Goal: Information Seeking & Learning: Learn about a topic

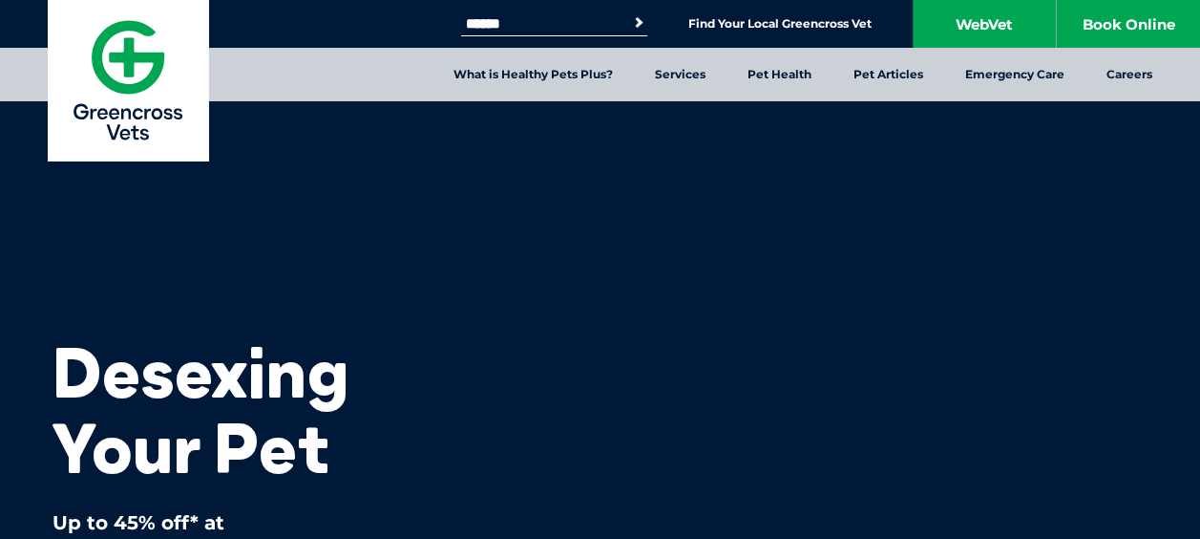
click at [259, 219] on div "Desexing Your Pet Up to 45% off* at Greencross Vets until 31 August 2025 Find Y…" at bounding box center [238, 376] width 477 height 753
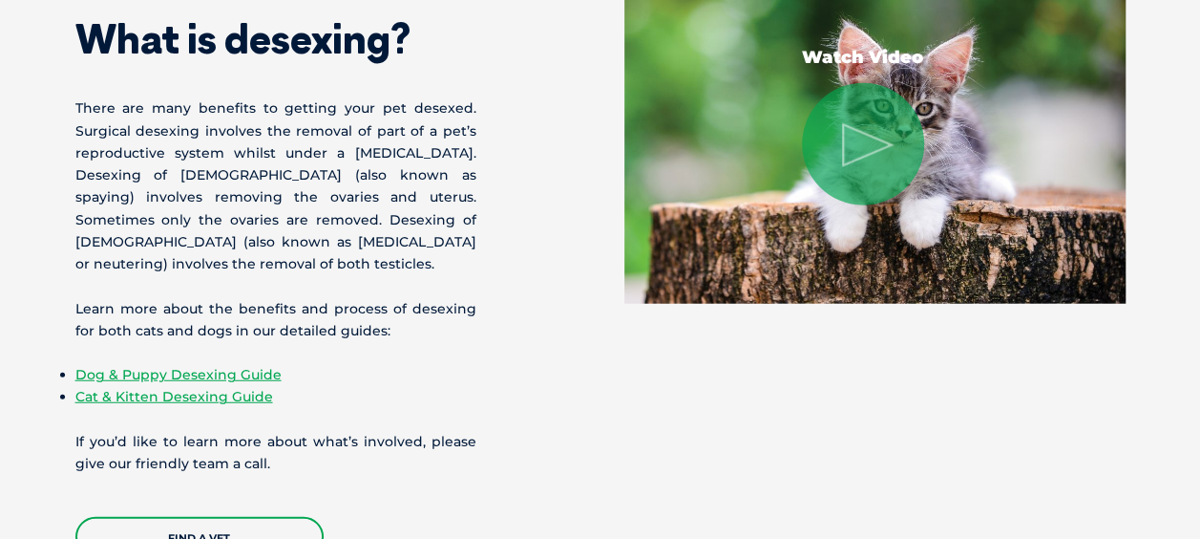
scroll to position [2292, 0]
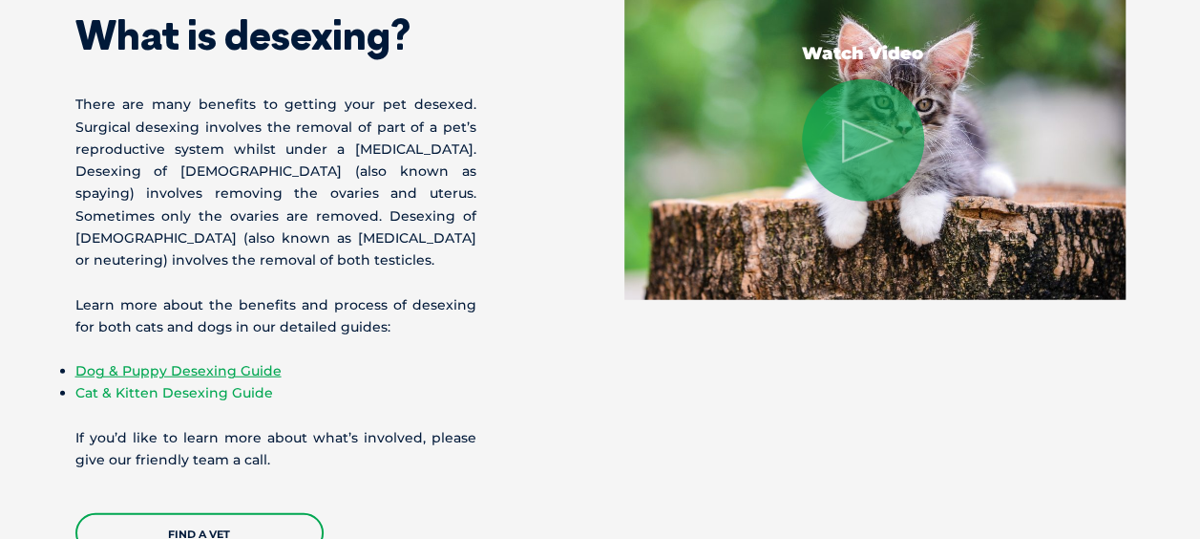
click at [162, 384] on link "Cat & Kitten Desexing Guide" at bounding box center [174, 392] width 198 height 17
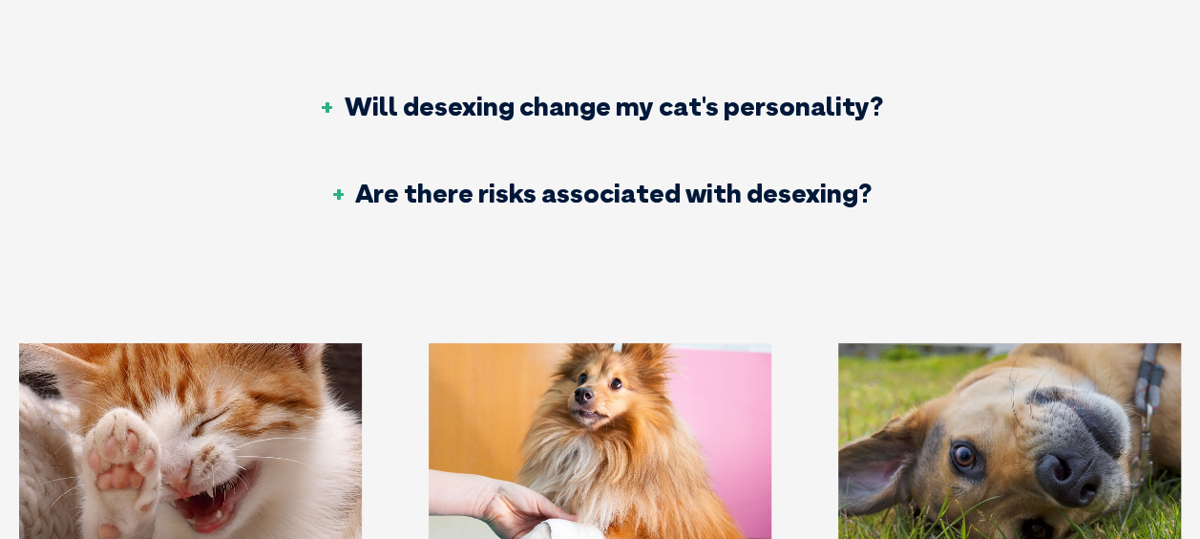
scroll to position [4010, 0]
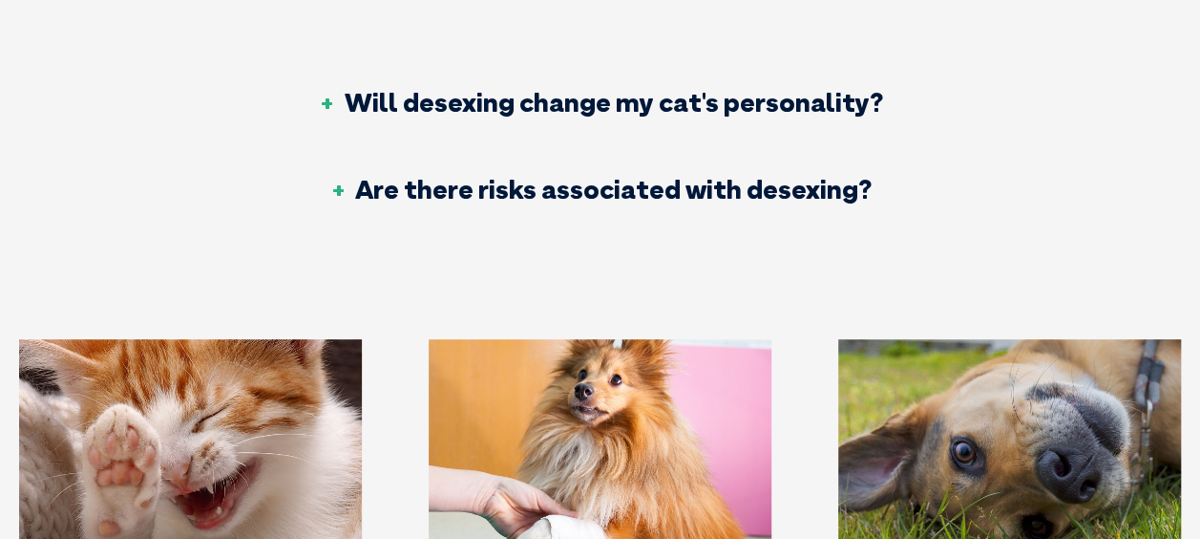
click at [603, 176] on h3 "Are there risks associated with desexing?" at bounding box center [599, 189] width 543 height 27
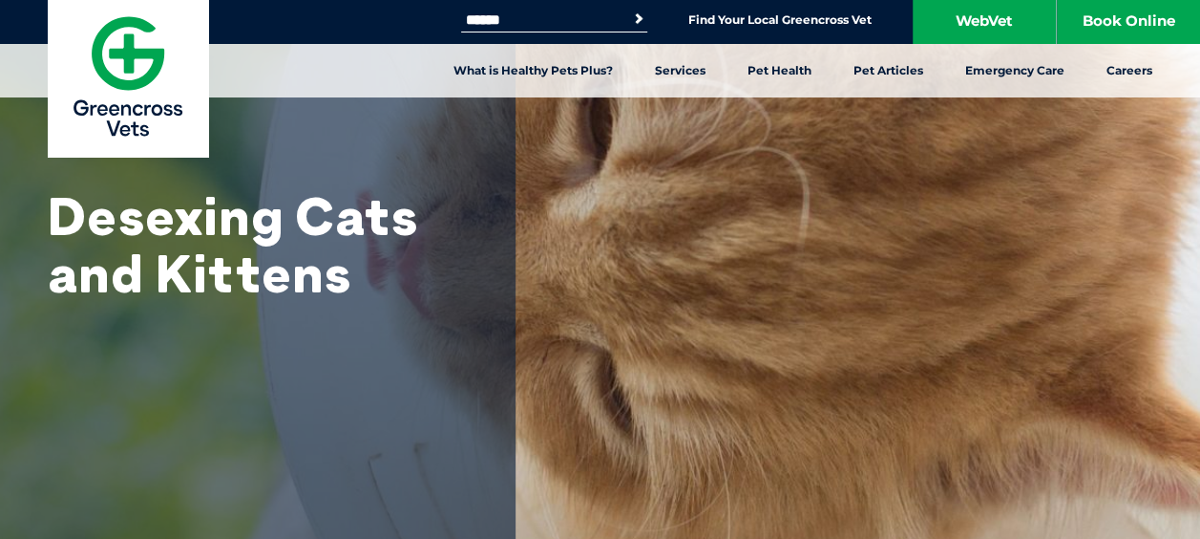
scroll to position [0, 0]
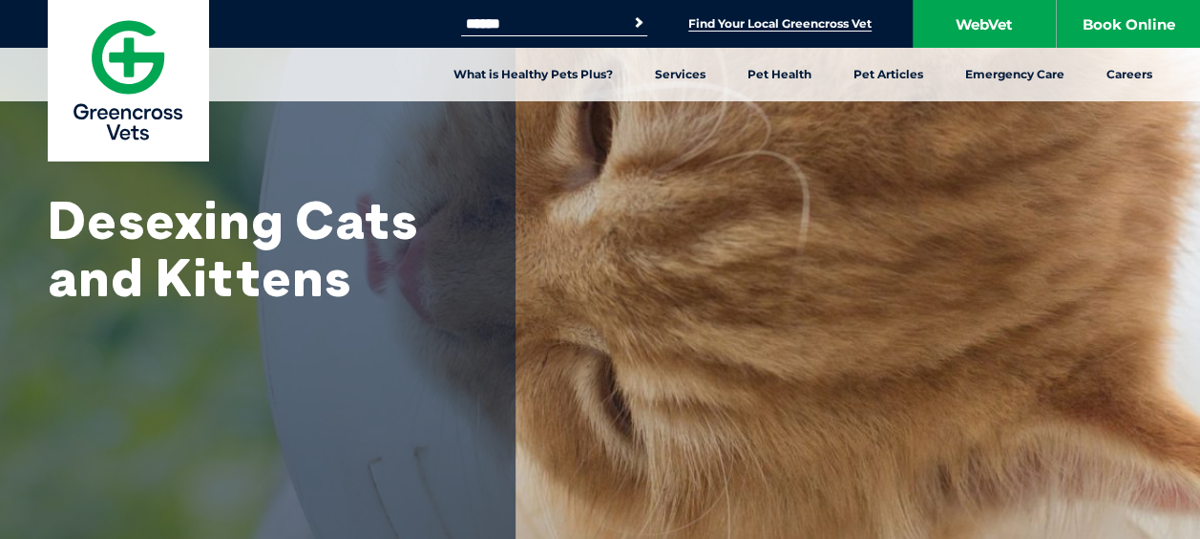
click at [779, 21] on link "Find Your Local Greencross Vet" at bounding box center [779, 23] width 183 height 15
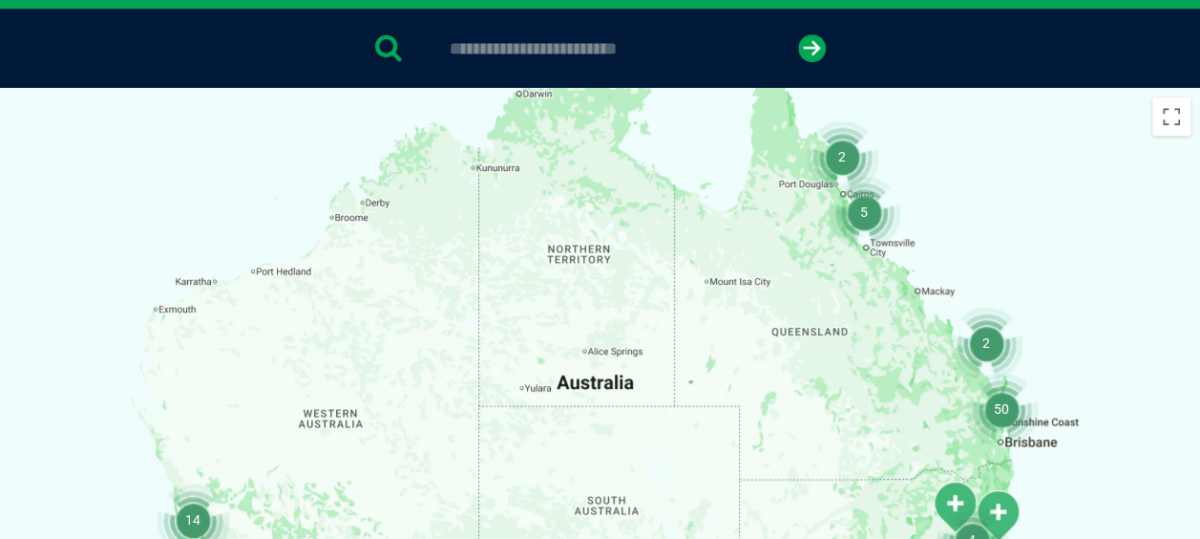
scroll to position [344, 0]
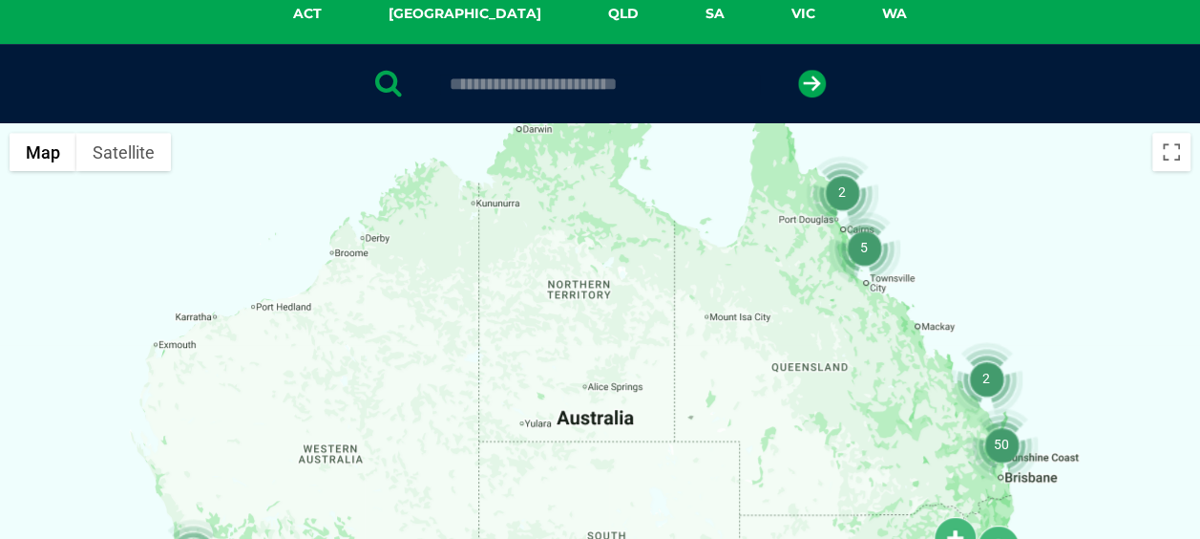
click at [542, 92] on input "text" at bounding box center [600, 83] width 320 height 19
type input "****"
click at [813, 84] on icon "submit" at bounding box center [812, 84] width 28 height 28
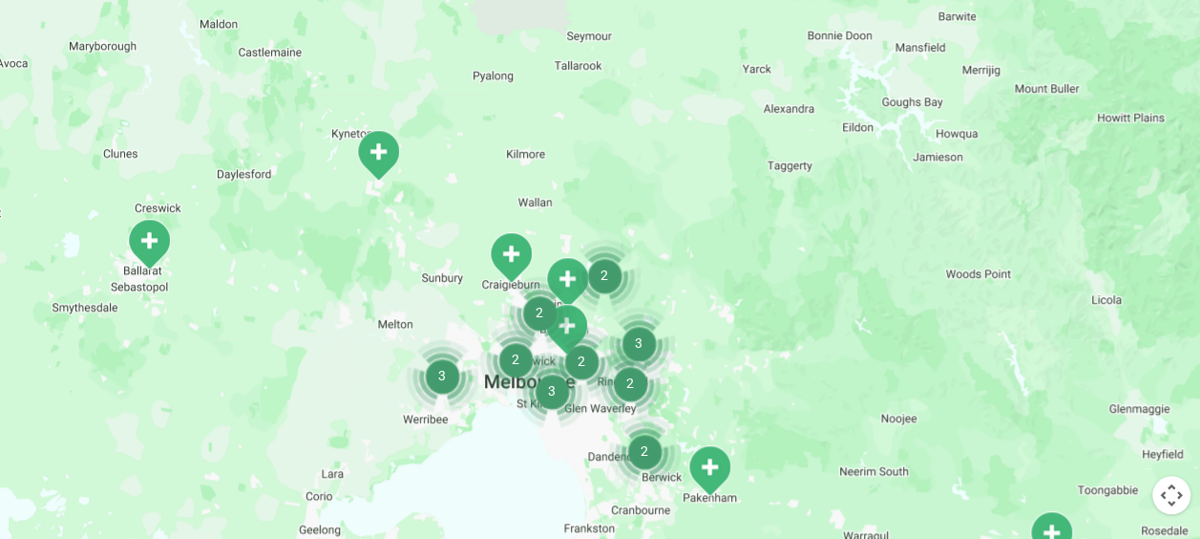
scroll to position [601, 0]
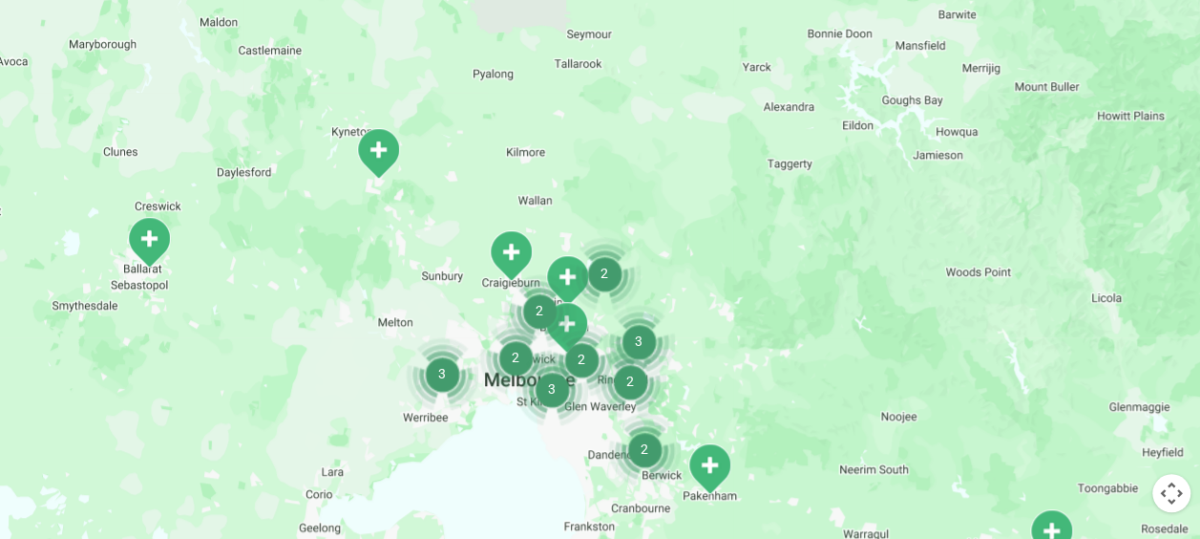
click at [511, 249] on img "Craigieburn" at bounding box center [511, 255] width 48 height 53
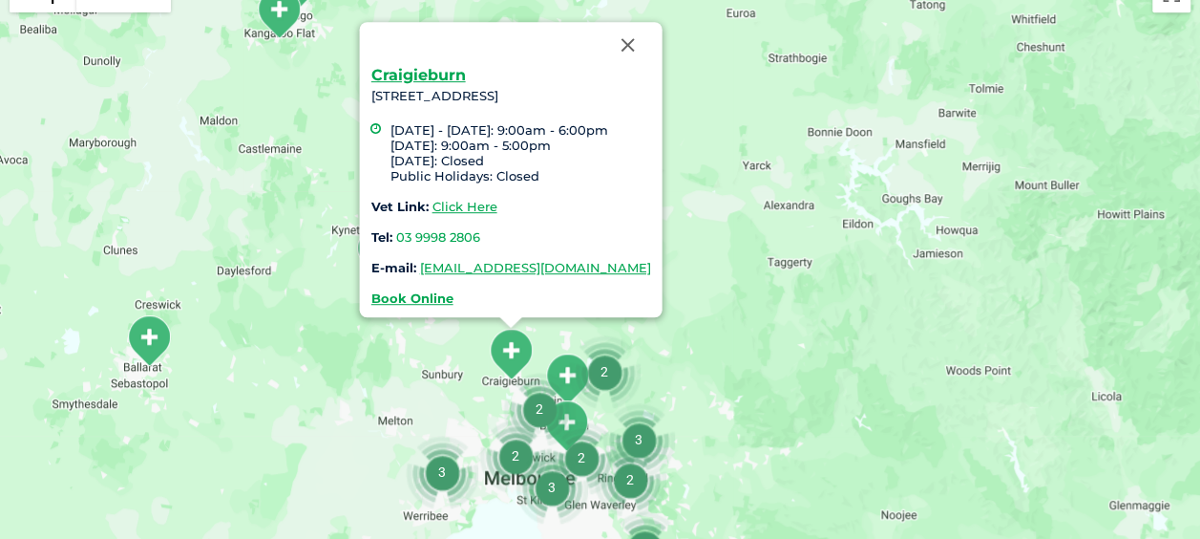
scroll to position [486, 0]
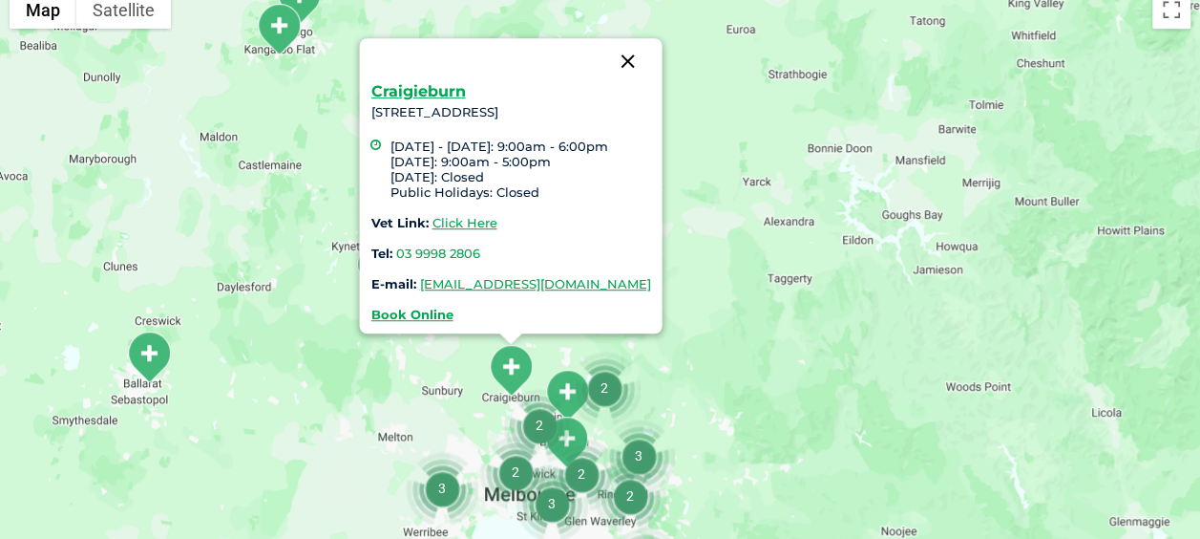
click at [650, 61] on button "Close" at bounding box center [627, 61] width 46 height 46
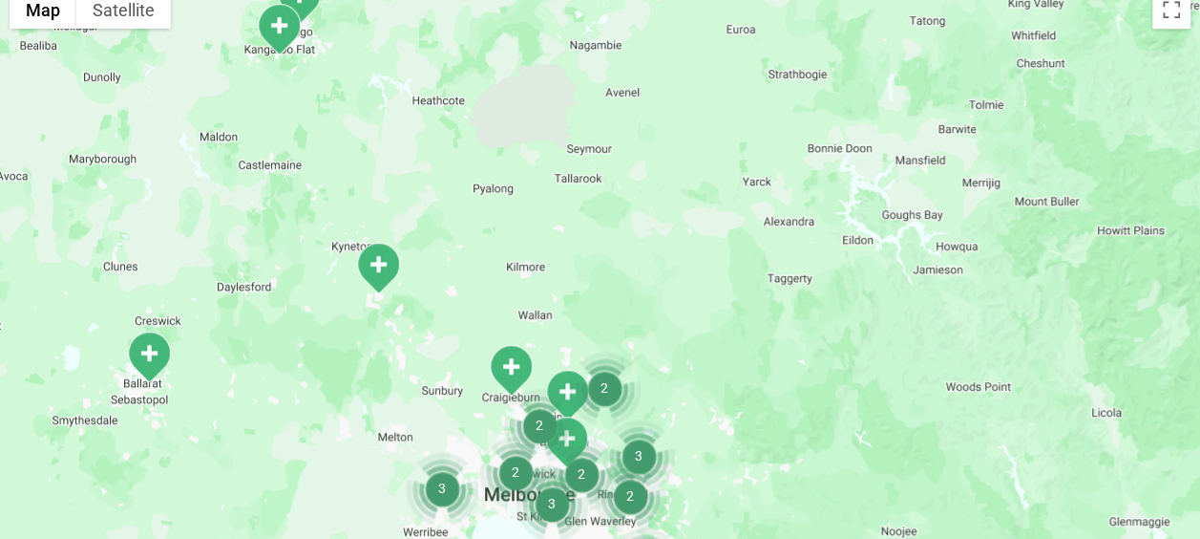
click at [518, 367] on img "Craigieburn" at bounding box center [511, 370] width 48 height 53
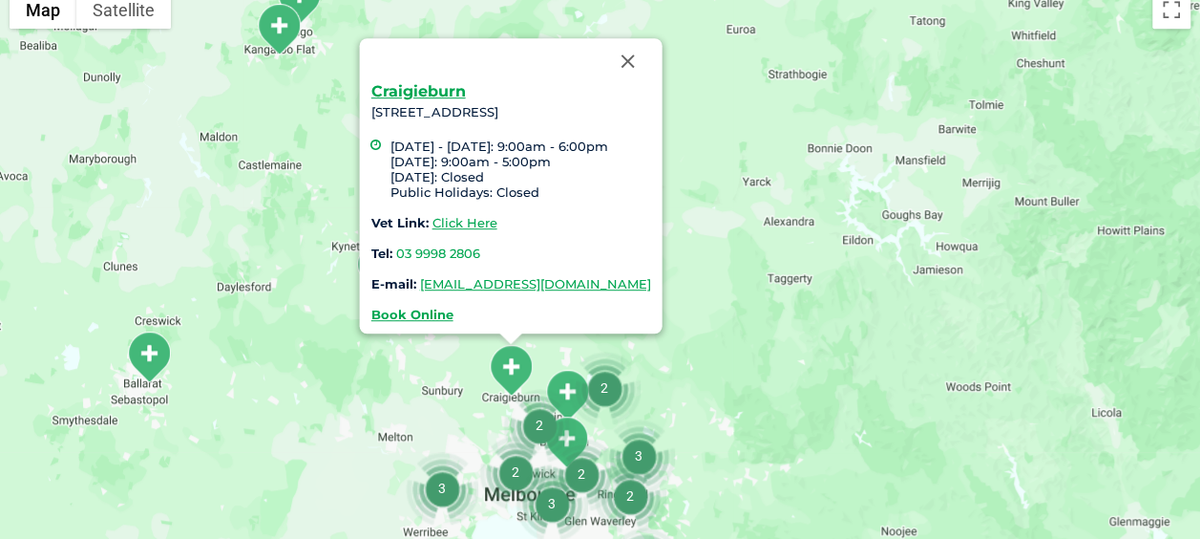
drag, startPoint x: 334, startPoint y: 118, endPoint x: 667, endPoint y: 111, distance: 333.3
click at [662, 111] on div "Craigieburn Unit B5, 420 Craigieburn Road Craigieburn VIC 3064 Monday - Friday:…" at bounding box center [510, 185] width 303 height 295
drag, startPoint x: 667, startPoint y: 111, endPoint x: 606, endPoint y: 104, distance: 61.5
copy div "Unit B5, 420 Craigieburn Road Craigieburn VIC 3064"
